Goal: Find specific page/section: Find specific page/section

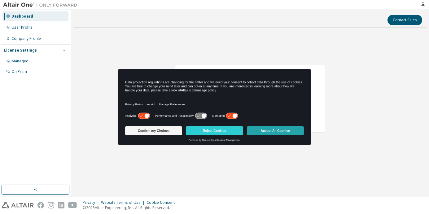
click at [257, 131] on button "Accept All Cookies" at bounding box center [275, 131] width 57 height 9
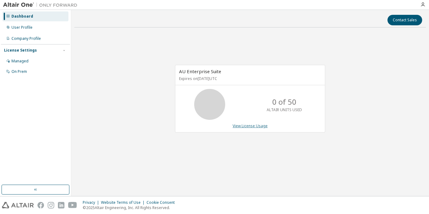
click at [244, 125] on link "View License Usage" at bounding box center [249, 125] width 35 height 5
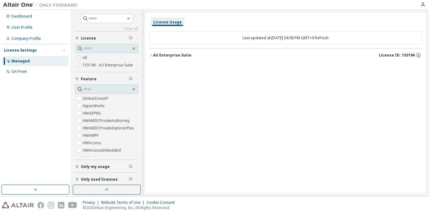
click at [112, 63] on label "155196 - AU Enterprise Suite" at bounding box center [108, 65] width 51 height 7
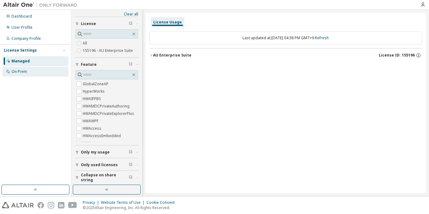
scroll to position [15, 0]
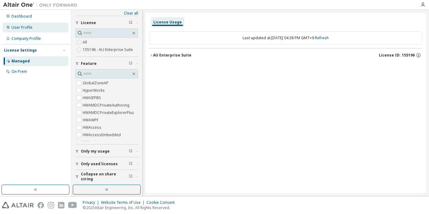
click at [37, 26] on div "User Profile" at bounding box center [35, 28] width 66 height 10
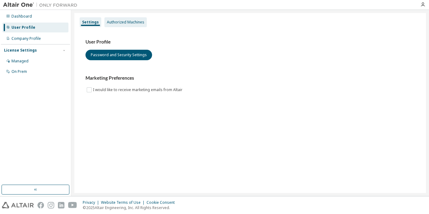
click at [132, 23] on div "Authorized Machines" at bounding box center [125, 22] width 37 height 5
